Goal: Task Accomplishment & Management: Use online tool/utility

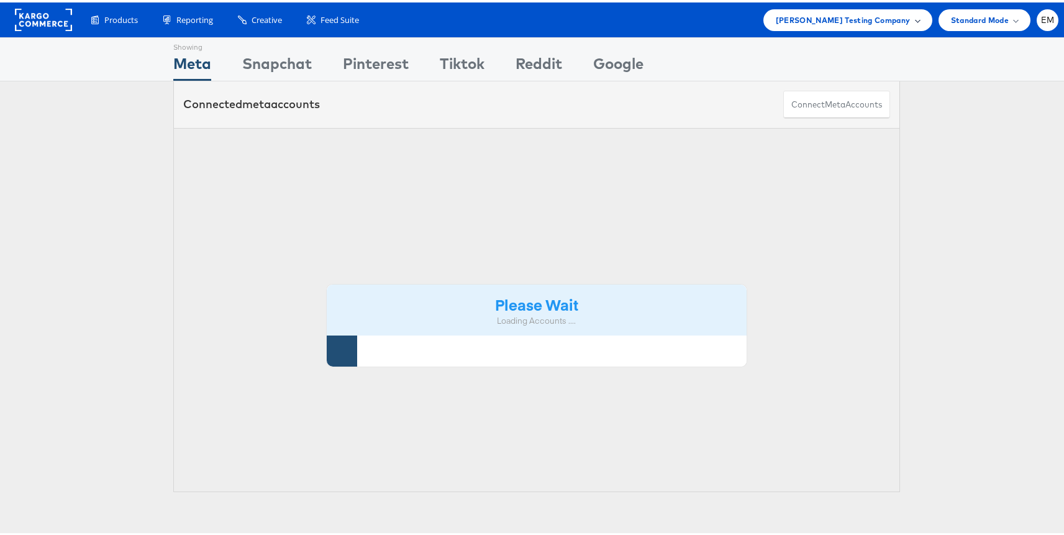
click at [811, 21] on span "Colin Clarke Testing Company" at bounding box center [842, 17] width 135 height 13
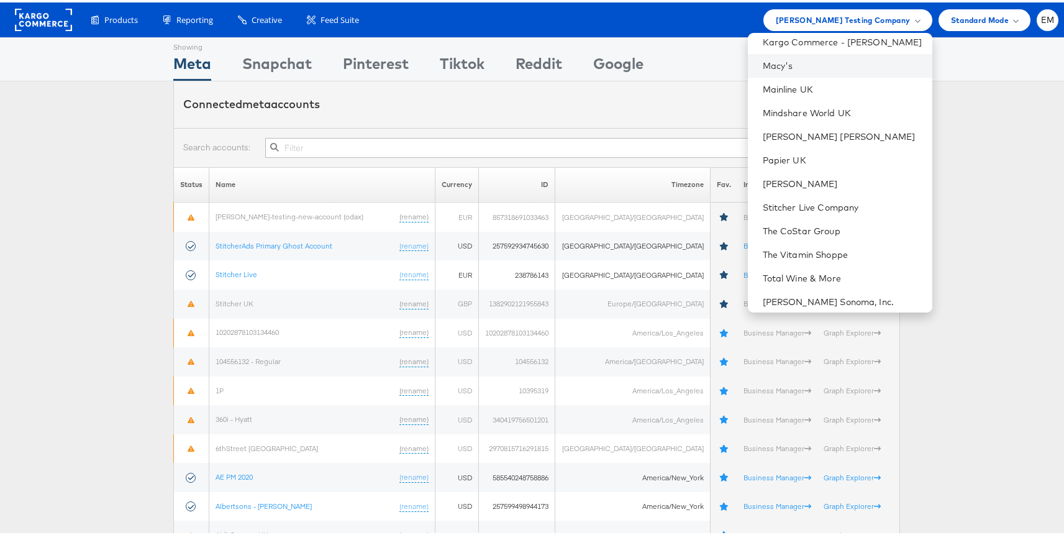
scroll to position [316, 0]
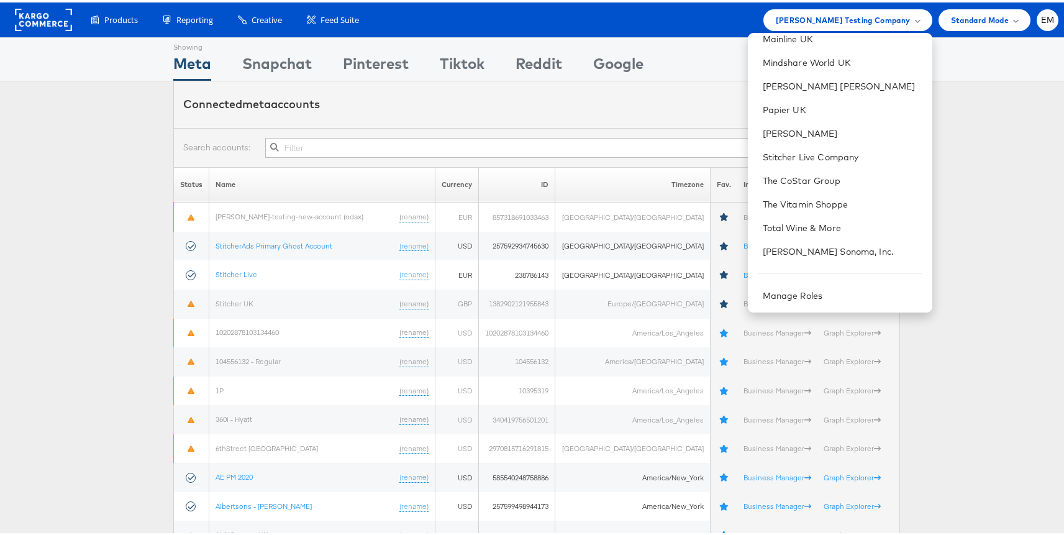
click at [115, 124] on div "Connected meta accounts Connect meta Accounts" at bounding box center [536, 102] width 1073 height 47
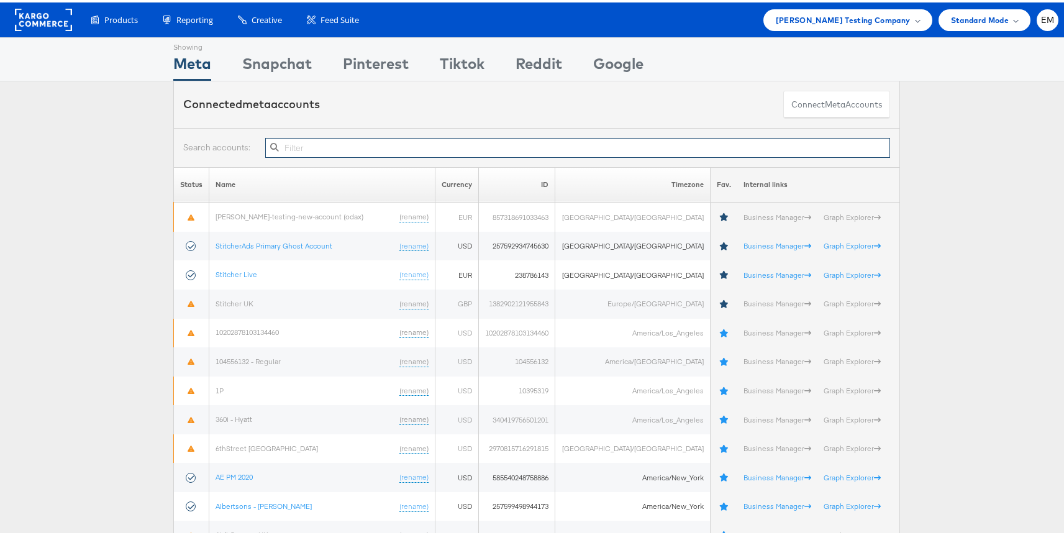
click at [287, 151] on input "text" at bounding box center [577, 145] width 625 height 20
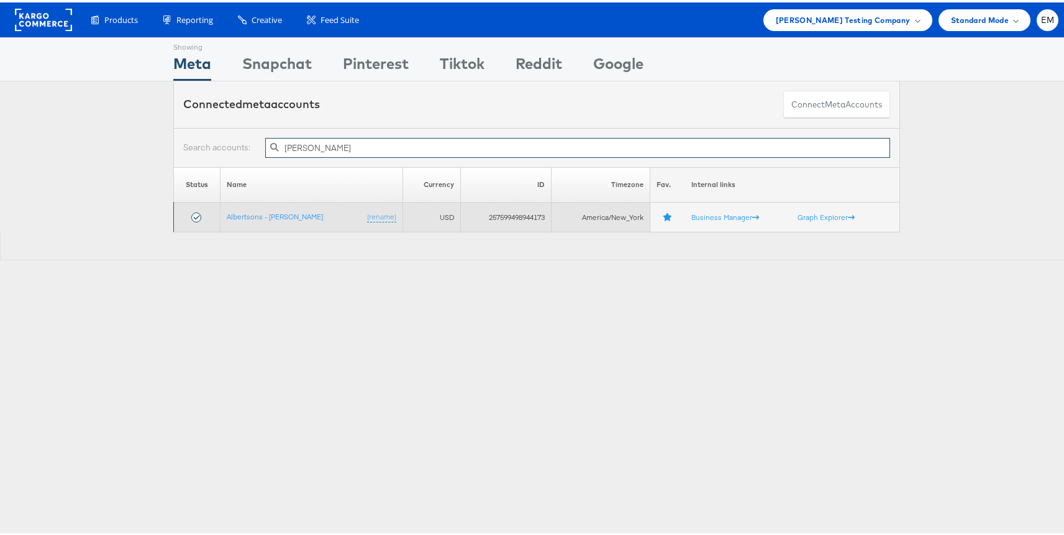
type input "alber"
click at [233, 220] on td "Albertsons - Merkle (rename)" at bounding box center [311, 215] width 183 height 30
click at [244, 214] on link "Albertsons - [PERSON_NAME]" at bounding box center [275, 213] width 96 height 9
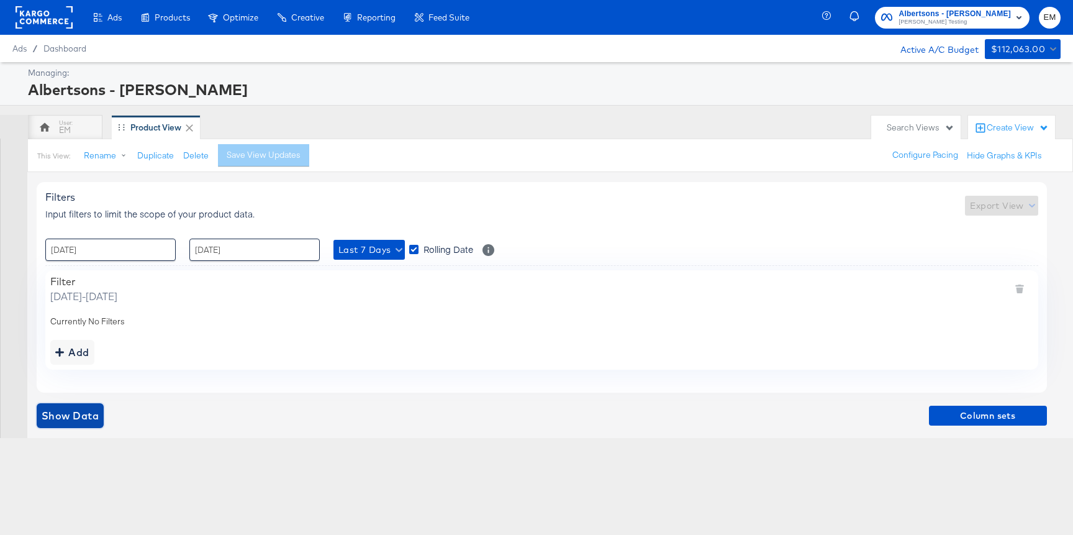
click at [77, 420] on span "Show Data" at bounding box center [70, 415] width 57 height 17
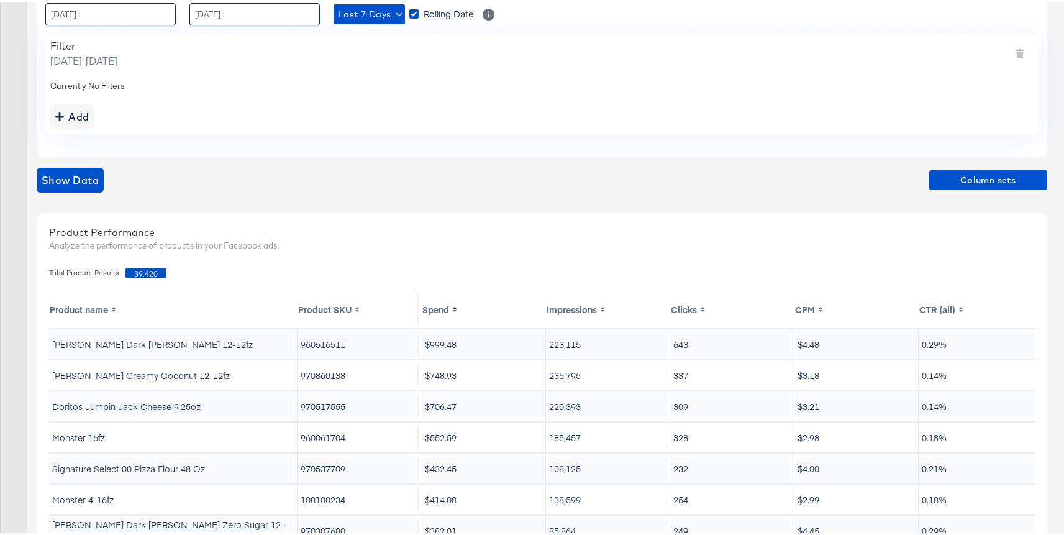
scroll to position [230, 0]
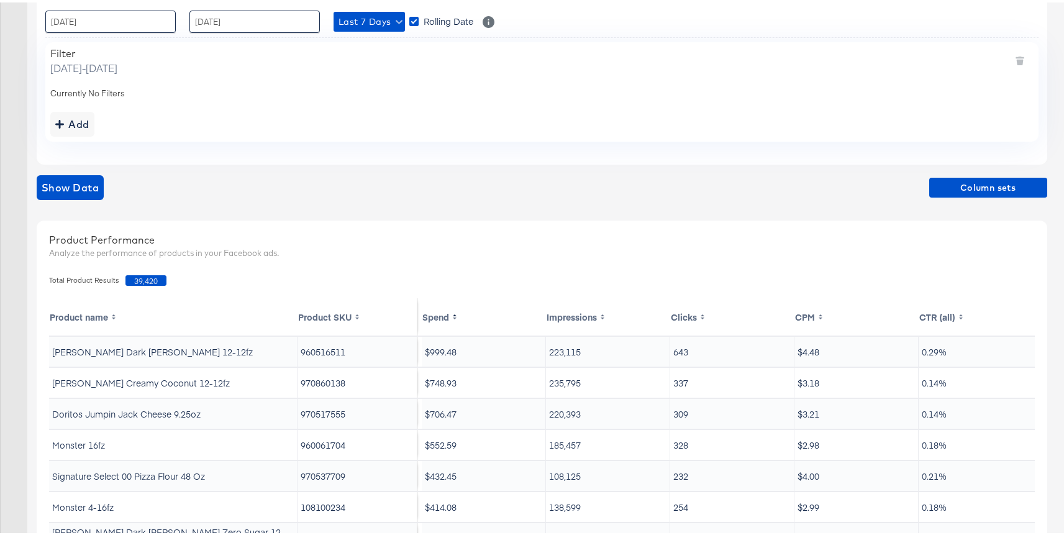
click at [100, 125] on div "Add" at bounding box center [541, 121] width 983 height 25
click at [91, 124] on button "Add" at bounding box center [72, 121] width 44 height 25
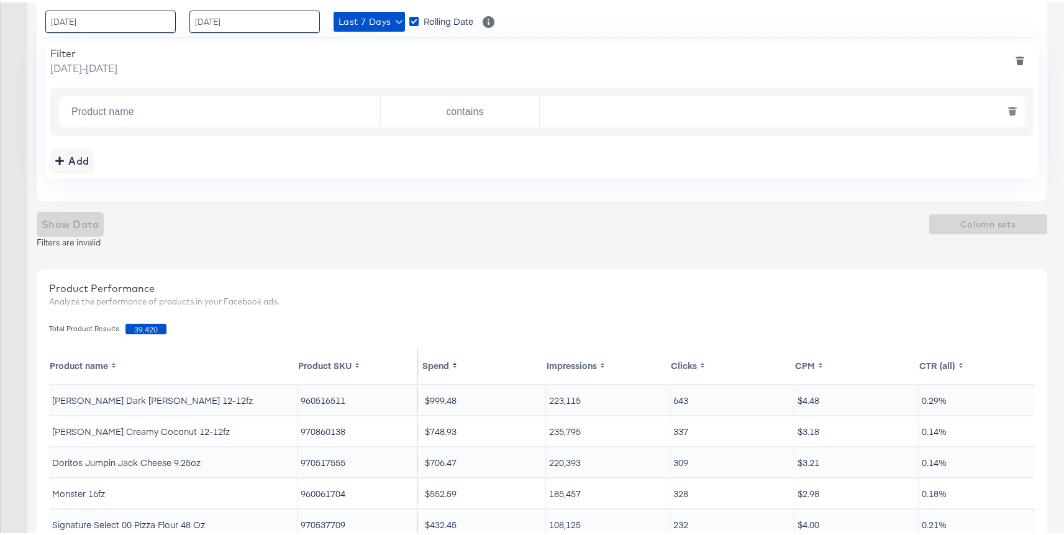
click at [550, 112] on input "text" at bounding box center [779, 109] width 478 height 25
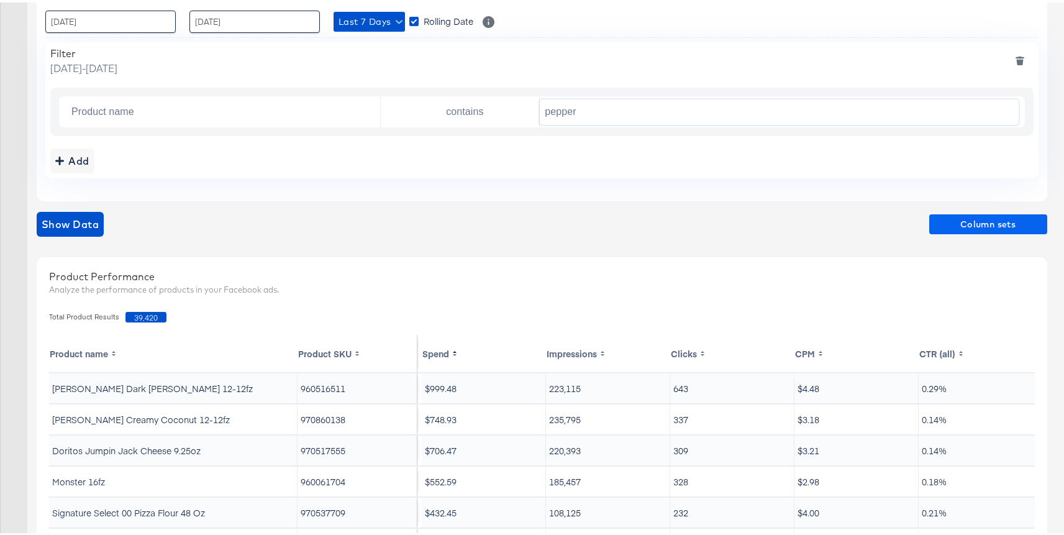
type input "pepper"
click at [954, 221] on span "Column sets" at bounding box center [988, 222] width 108 height 16
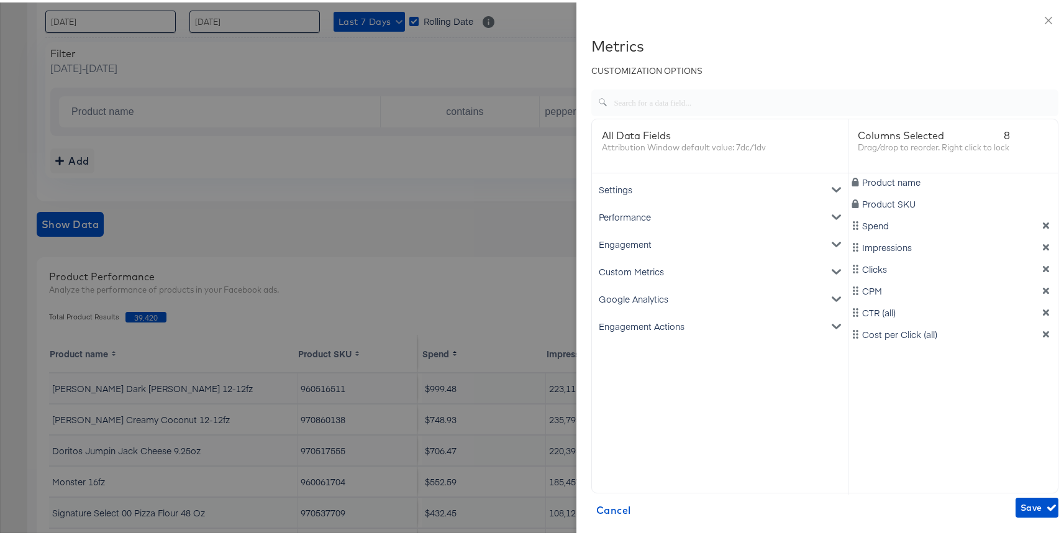
click at [638, 212] on div "Performance" at bounding box center [719, 214] width 251 height 27
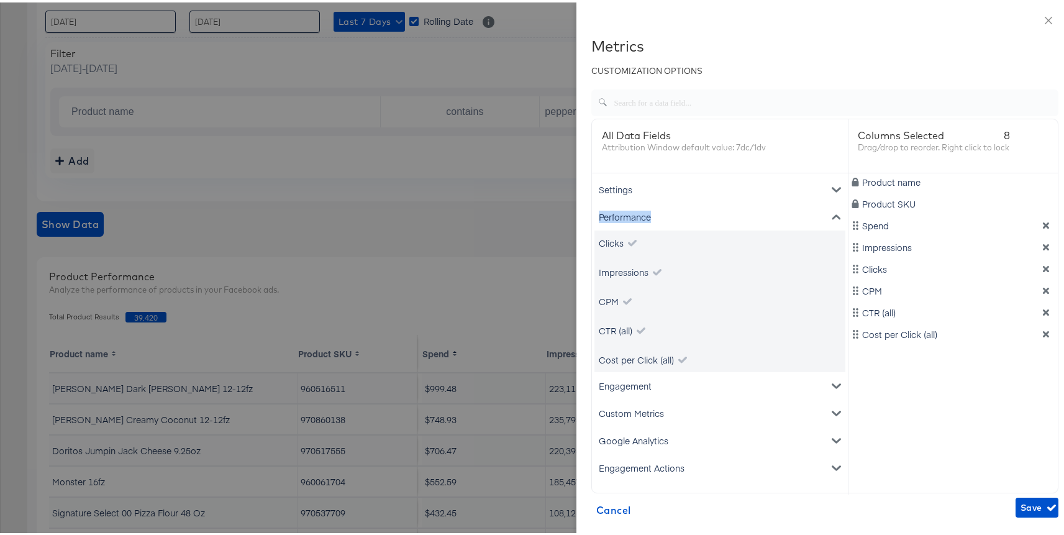
click at [638, 212] on div "Performance" at bounding box center [719, 214] width 251 height 27
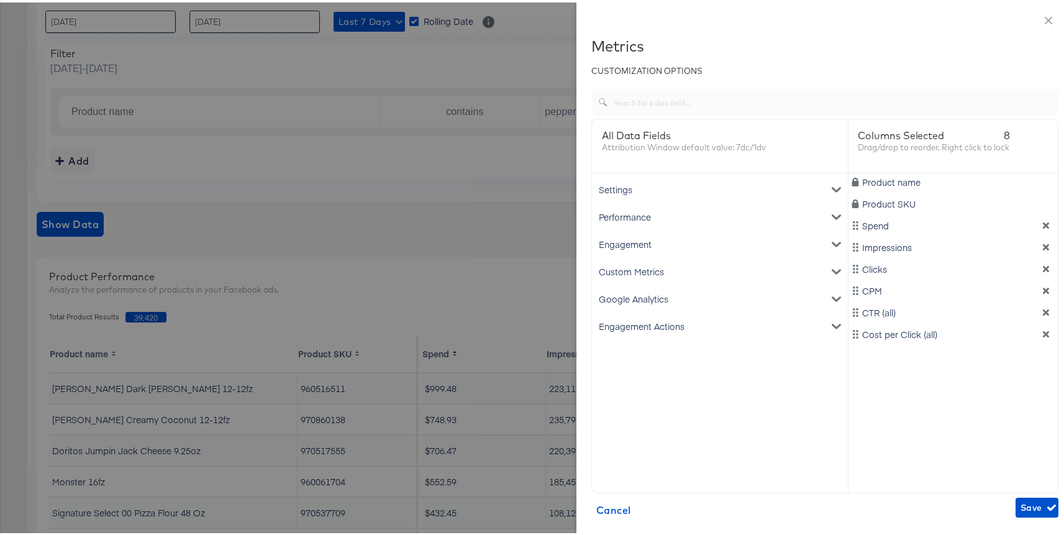
click at [630, 321] on div "Engagement Actions" at bounding box center [719, 323] width 251 height 27
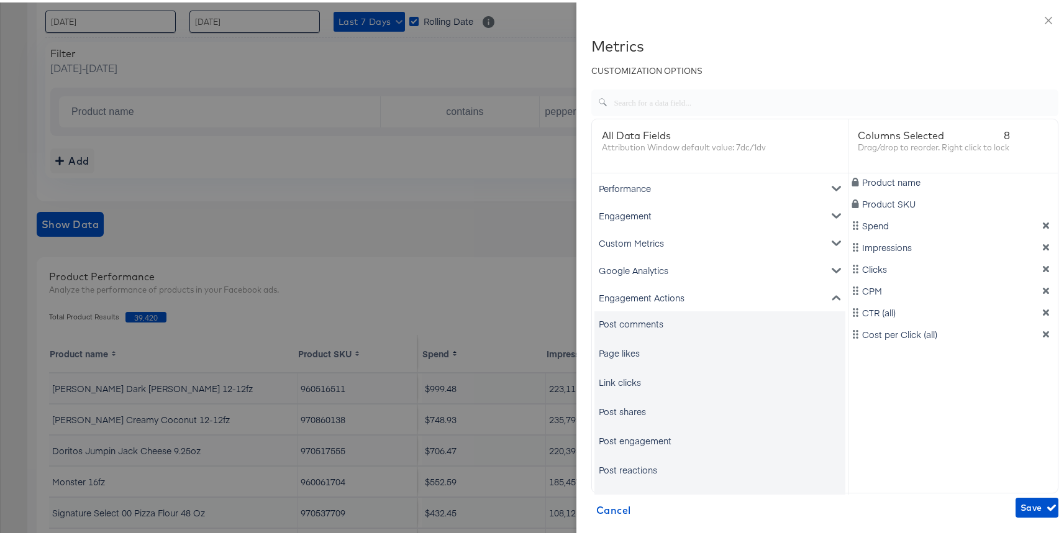
scroll to position [34, 0]
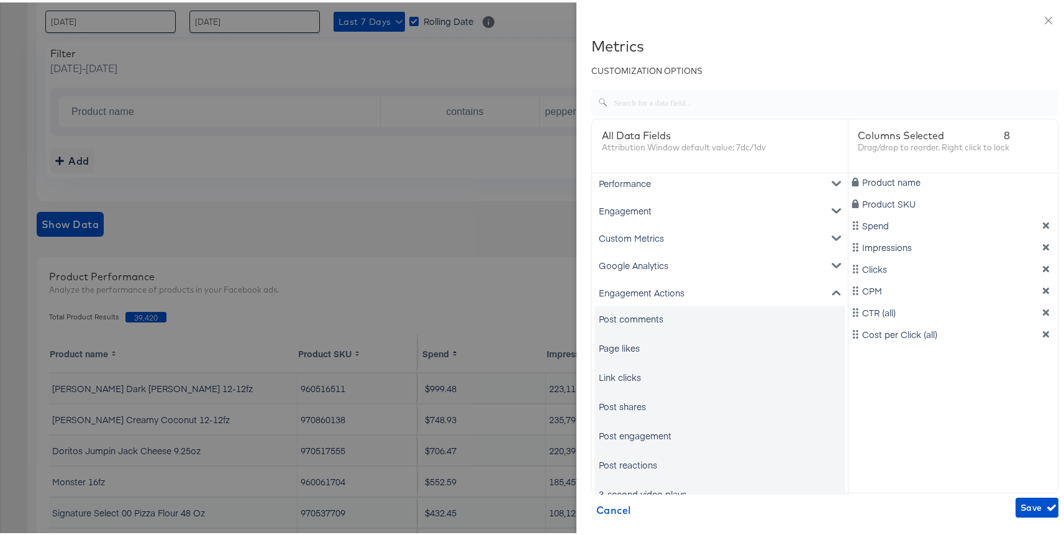
click at [620, 373] on div "Link clicks" at bounding box center [620, 374] width 42 height 12
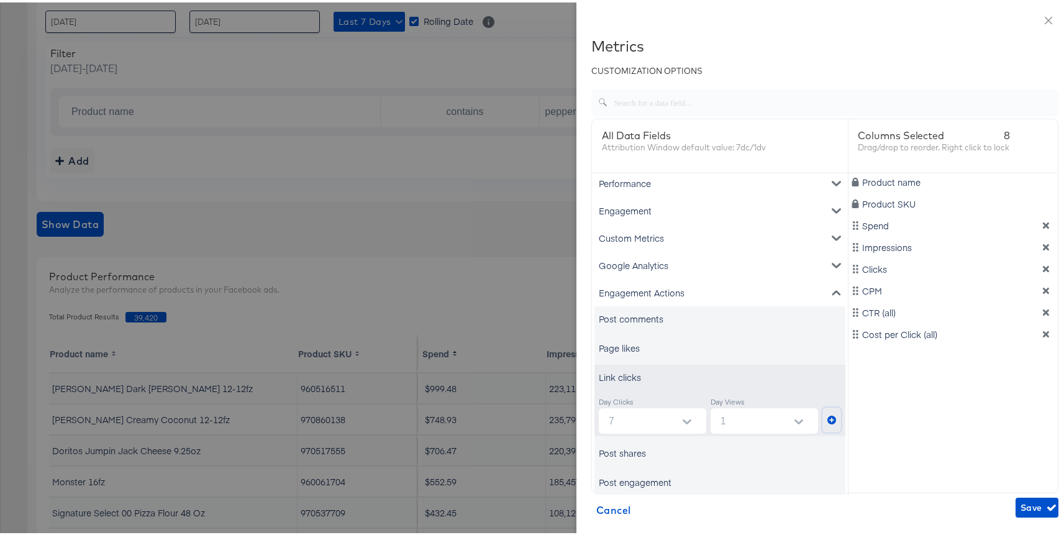
click at [827, 418] on icon "metrics-list" at bounding box center [831, 417] width 9 height 9
click at [1020, 507] on span "Save" at bounding box center [1036, 505] width 33 height 16
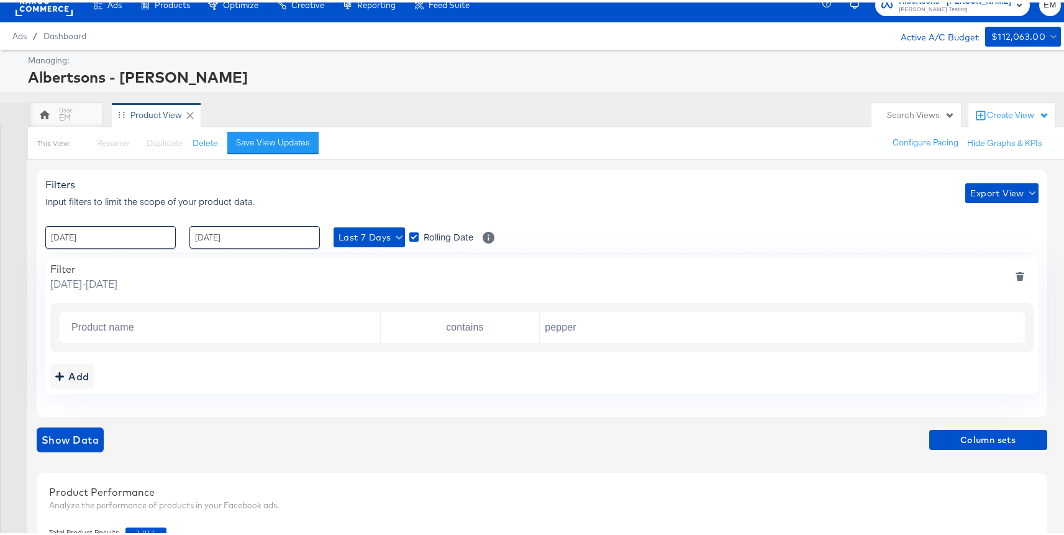
scroll to position [0, 0]
